Goal: Information Seeking & Learning: Learn about a topic

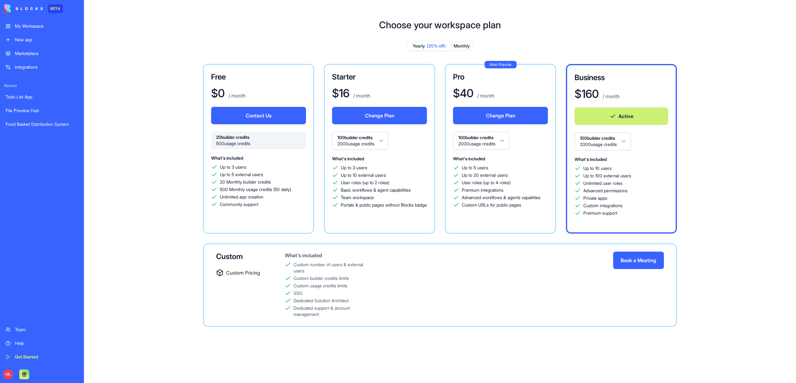
click at [25, 26] on div "My Workspace" at bounding box center [46, 26] width 63 height 6
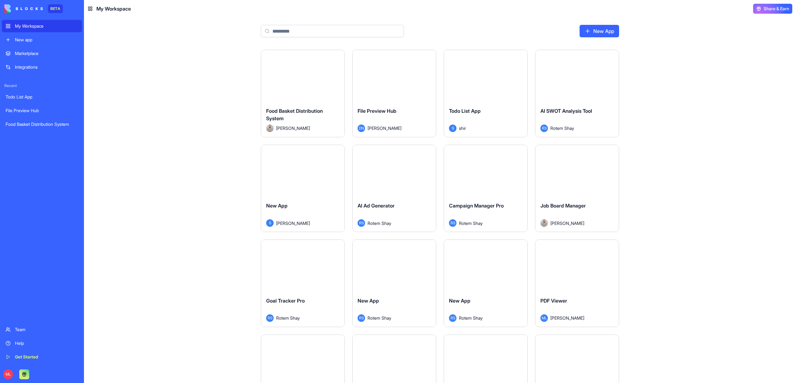
click at [322, 30] on input at bounding box center [332, 31] width 143 height 12
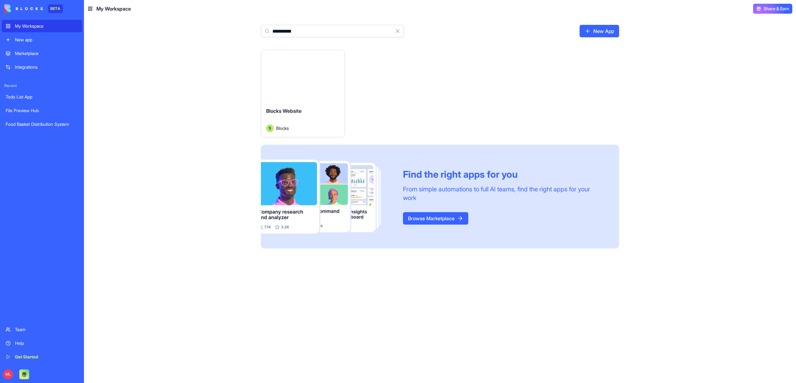
type input "**********"
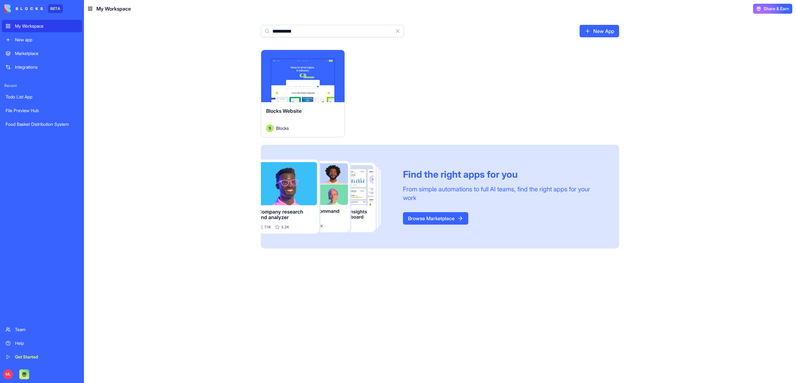
click at [336, 59] on html "**********" at bounding box center [398, 191] width 796 height 383
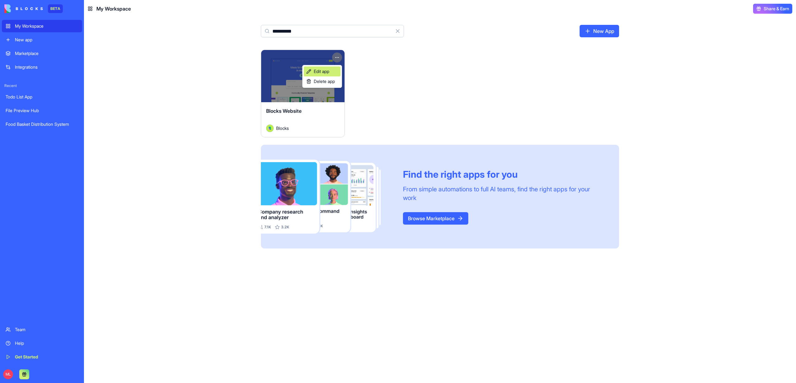
click at [321, 69] on span "Edit app" at bounding box center [322, 71] width 16 height 6
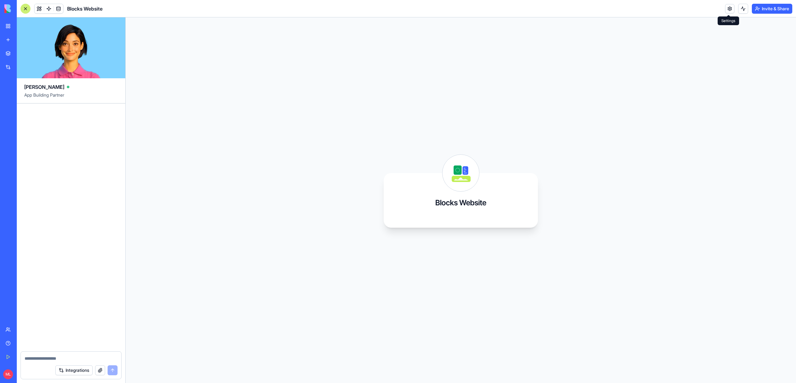
click at [727, 7] on link at bounding box center [729, 8] width 9 height 9
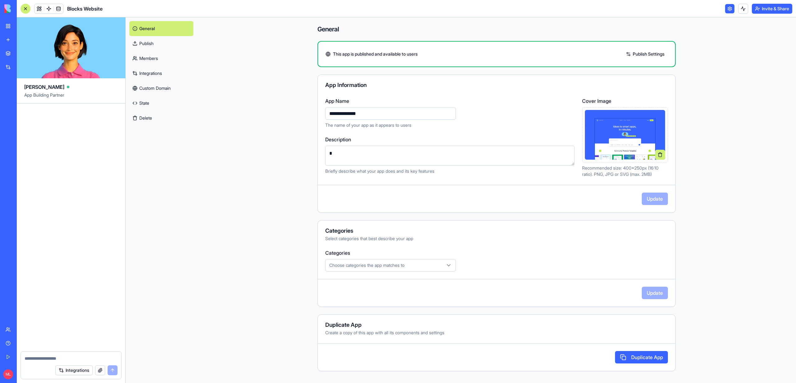
click at [703, 8] on header "Blocks Website Invite & Share" at bounding box center [406, 8] width 779 height 17
click at [769, 7] on html "**********" at bounding box center [398, 191] width 796 height 383
click at [770, 51] on link "Switch to old builder" at bounding box center [762, 55] width 52 height 10
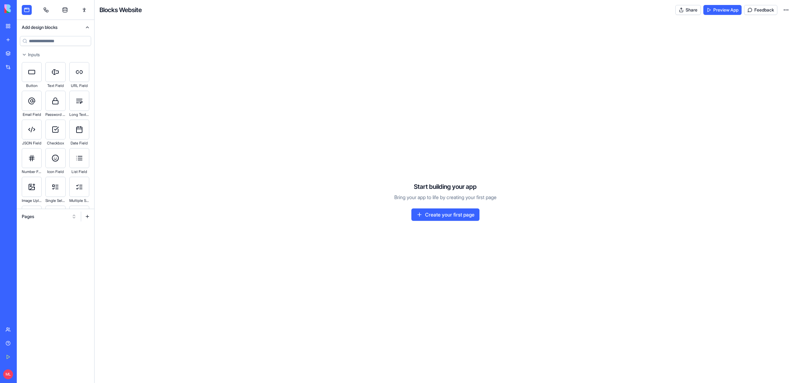
click at [52, 216] on button "Pages" at bounding box center [49, 217] width 61 height 10
click at [49, 247] on div "Websites" at bounding box center [49, 249] width 59 height 10
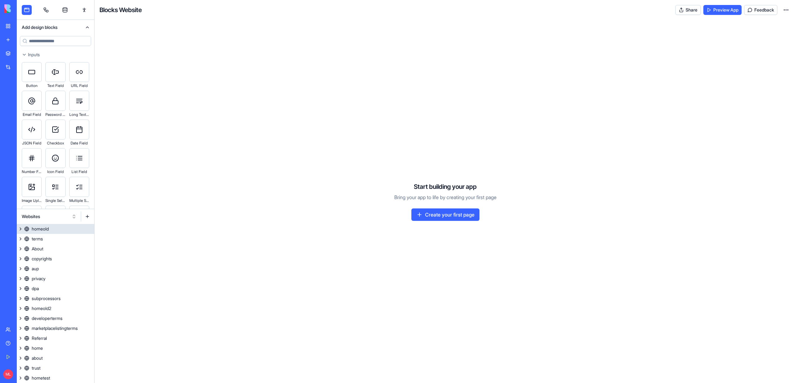
click at [39, 229] on div "homeold" at bounding box center [40, 229] width 17 height 6
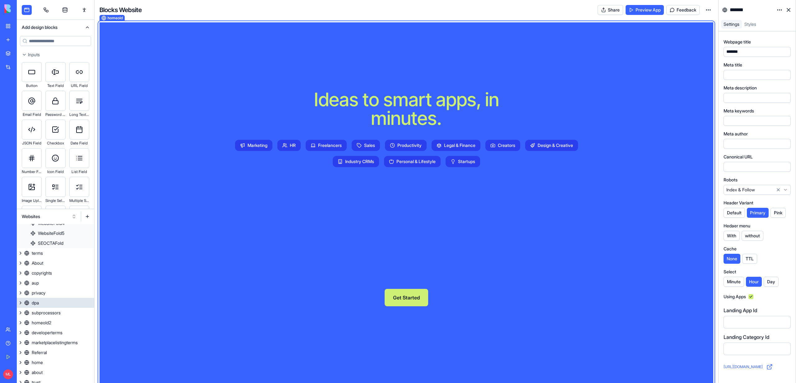
scroll to position [60, 0]
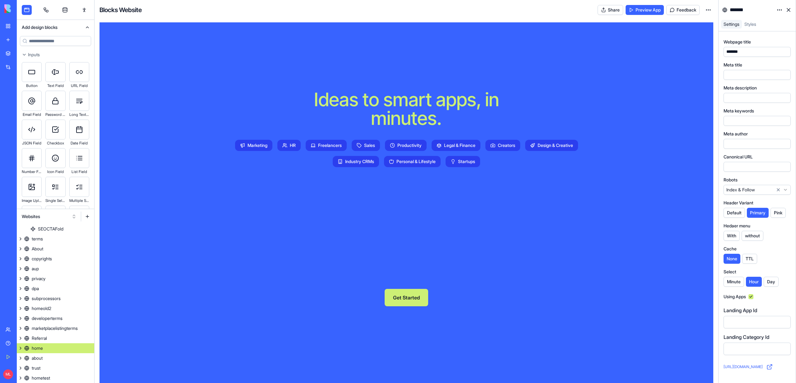
click at [38, 348] on div "home" at bounding box center [37, 348] width 11 height 6
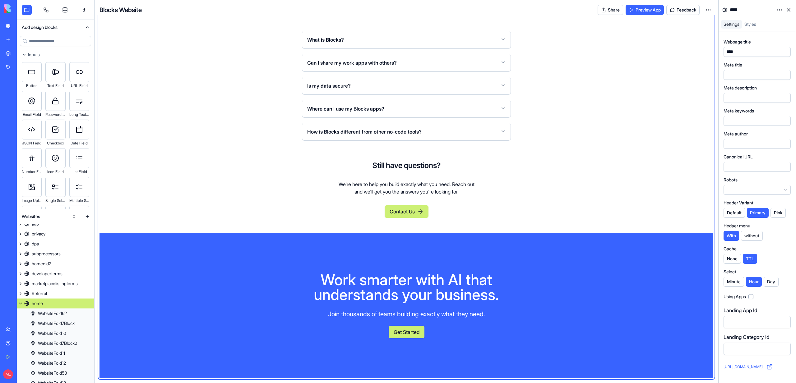
scroll to position [2470, 0]
click at [418, 72] on button "Can I share my work apps with others?" at bounding box center [406, 62] width 198 height 17
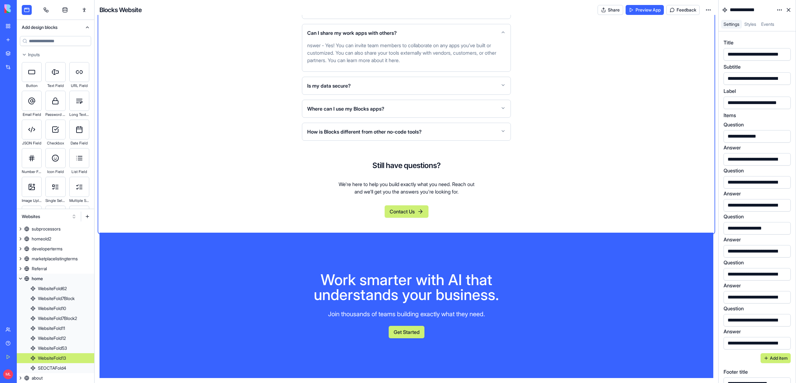
scroll to position [149, 0]
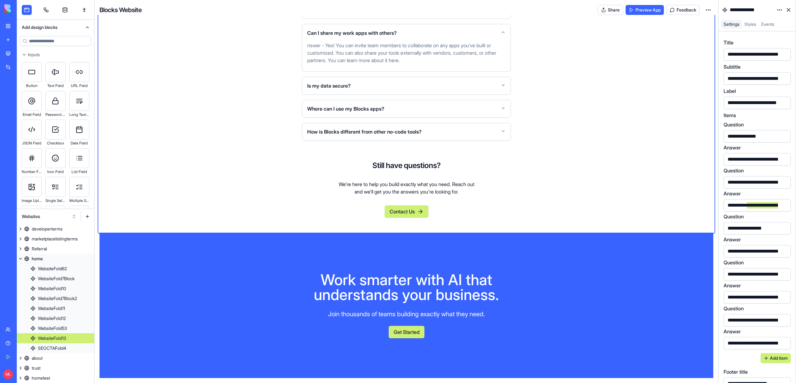
drag, startPoint x: 748, startPoint y: 206, endPoint x: 698, endPoint y: 209, distance: 50.1
click at [698, 209] on div "Blocks Website Share Preview App Feedback Your dream work apps and AI agents, i…" at bounding box center [445, 191] width 701 height 383
click at [631, 233] on div "FREQUENTLY ASKED QUESTIONS Everything you need to know Quick answers to help yo…" at bounding box center [406, 74] width 614 height 316
click at [315, 90] on span "Is my data secure?" at bounding box center [329, 85] width 44 height 7
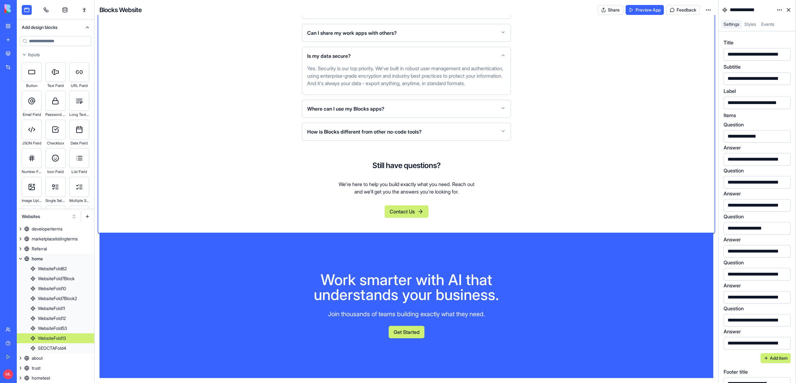
click at [329, 113] on span "Where can I use my Blocks apps?" at bounding box center [345, 108] width 77 height 7
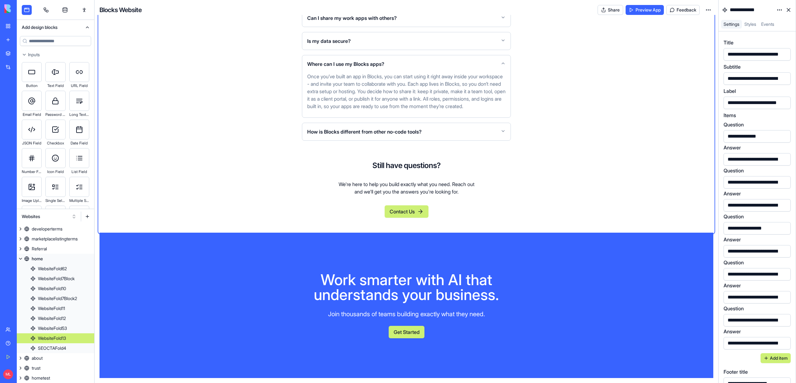
click at [329, 110] on p "Once you’ve built an app in Blocks, you can start using it right away inside yo…" at bounding box center [406, 91] width 198 height 37
click at [329, 141] on div "What is Blocks? Can I share my work apps with others? Is my data secure? Where …" at bounding box center [406, 63] width 209 height 155
click at [330, 136] on span "How is Blocks different from other no-code tools?" at bounding box center [364, 131] width 114 height 7
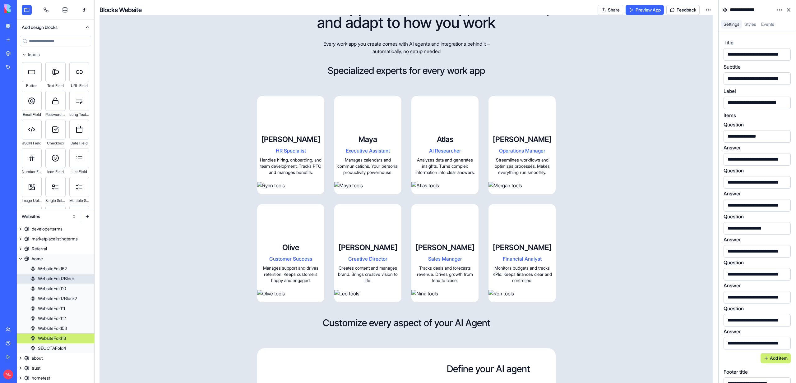
scroll to position [521, 0]
